Goal: Task Accomplishment & Management: Use online tool/utility

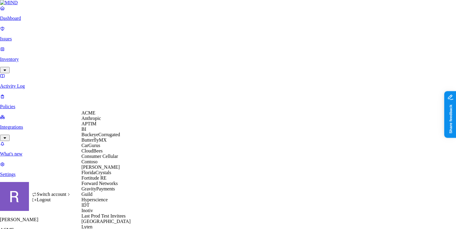
scroll to position [310, 0]
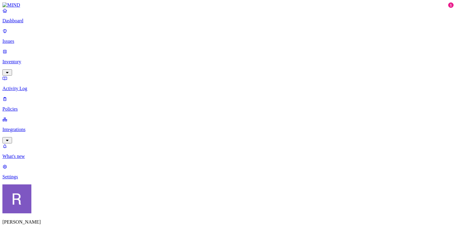
click at [27, 127] on p "Integrations" at bounding box center [227, 129] width 451 height 5
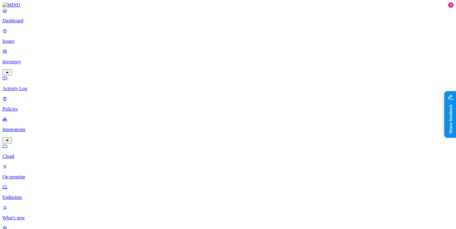
click at [31, 195] on p "Endpoints" at bounding box center [227, 197] width 451 height 5
click at [177, 36] on div "Online" at bounding box center [177, 41] width 0 height 11
